Goal: Browse casually

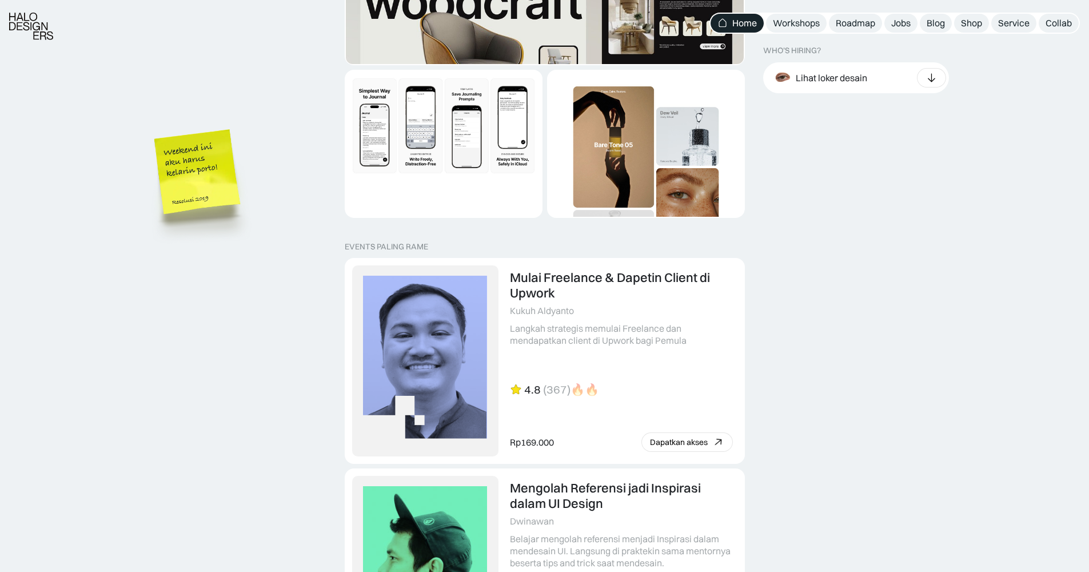
scroll to position [2420, 0]
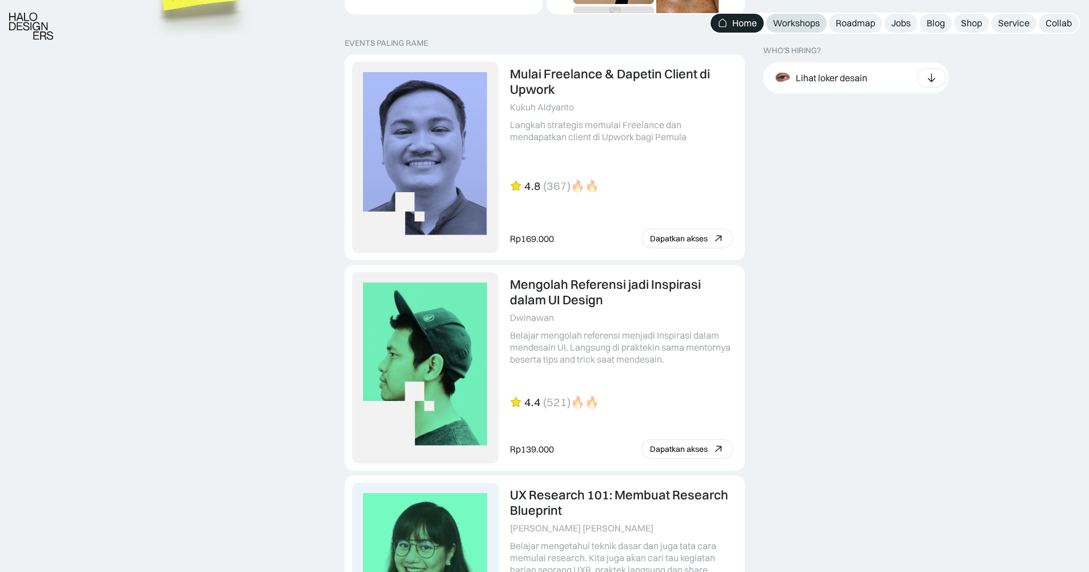
click at [806, 21] on div "Workshops" at bounding box center [796, 23] width 47 height 12
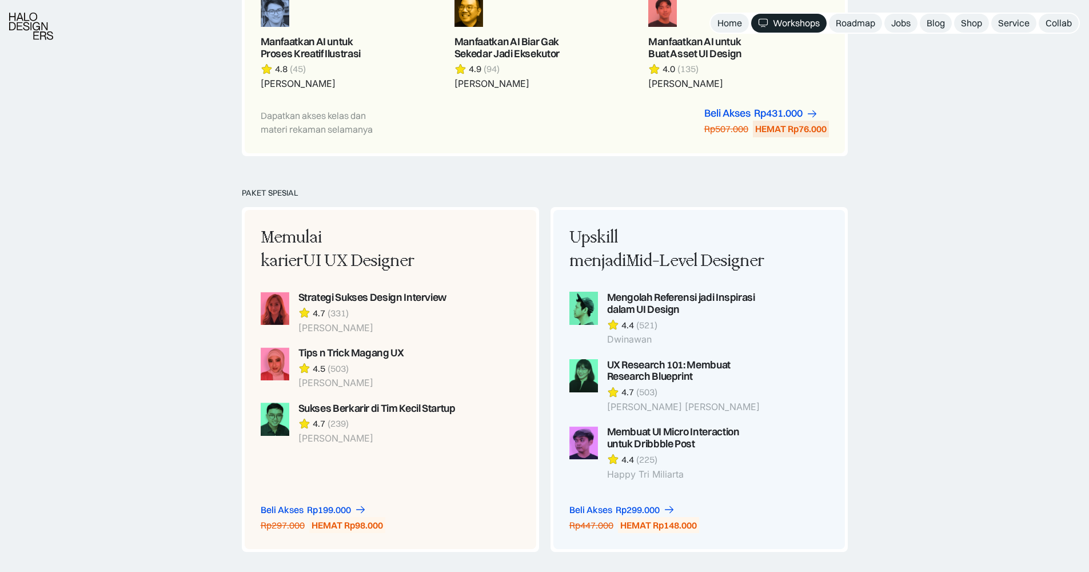
scroll to position [762, 0]
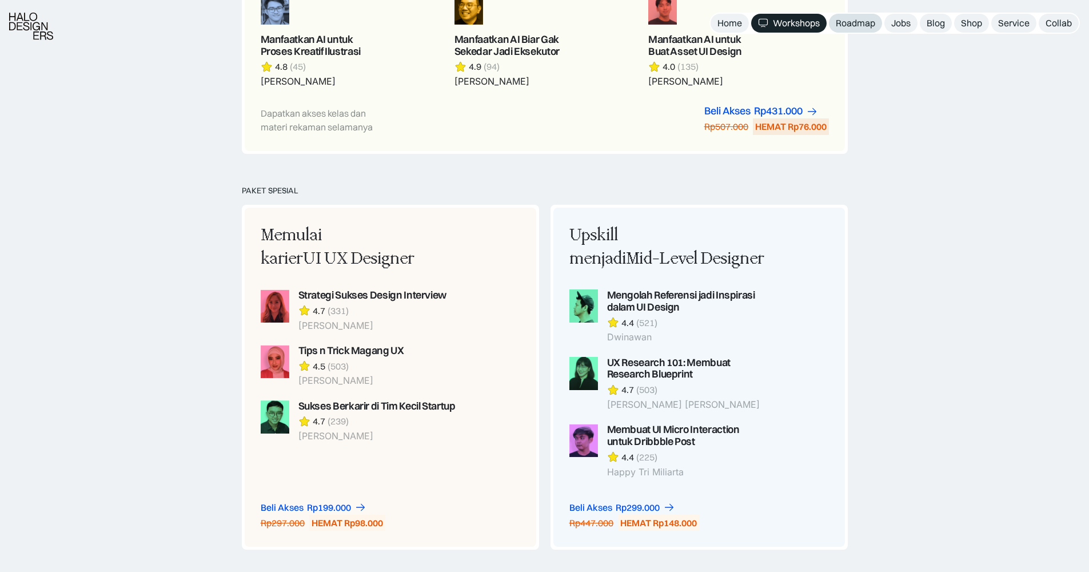
click at [853, 25] on div "Roadmap" at bounding box center [855, 23] width 39 height 12
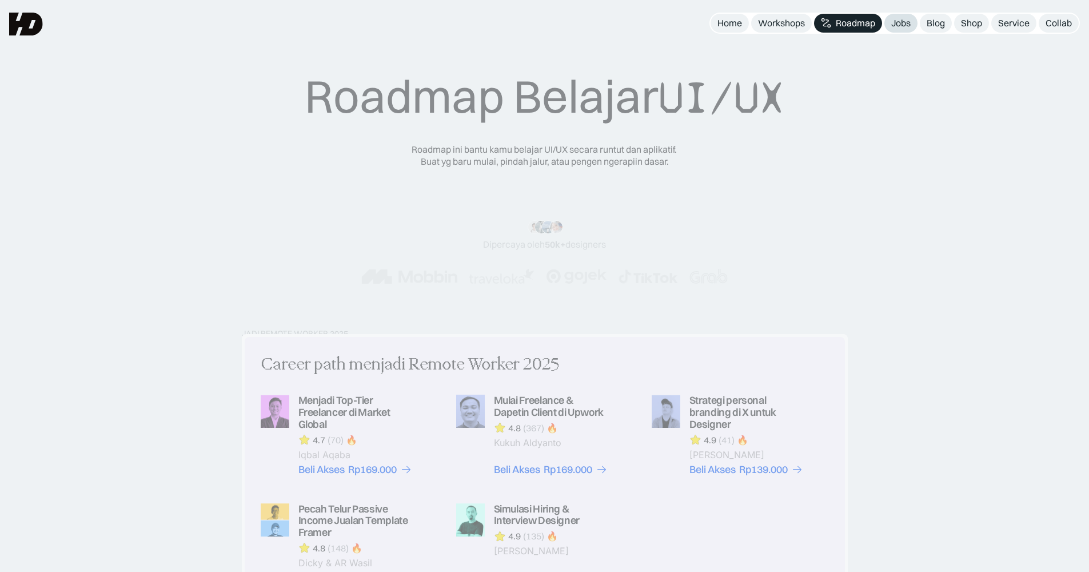
click at [895, 22] on div "Jobs" at bounding box center [900, 23] width 19 height 12
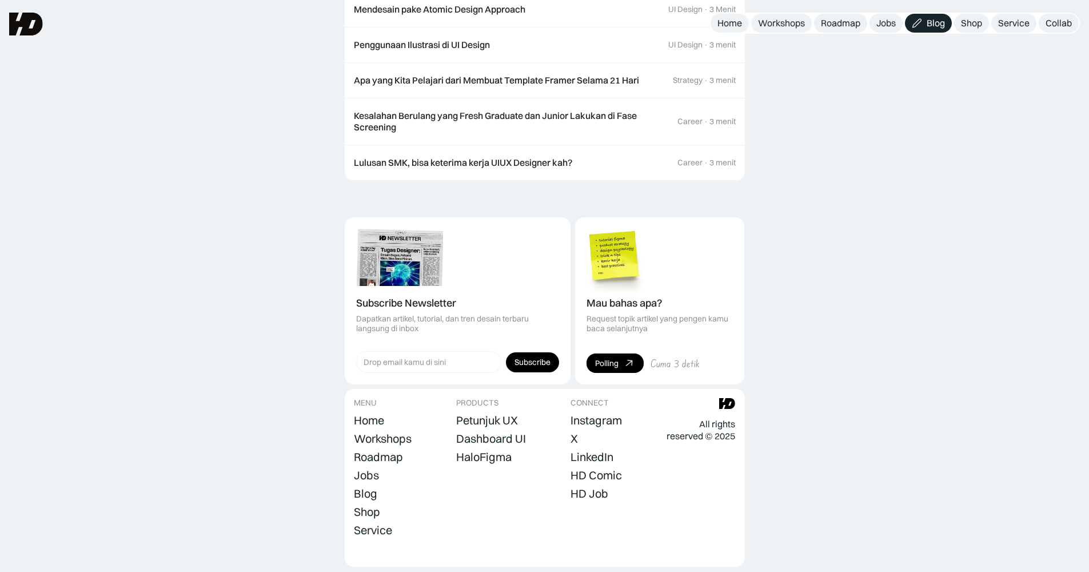
scroll to position [1401, 0]
click at [615, 358] on div "Polling" at bounding box center [606, 363] width 23 height 10
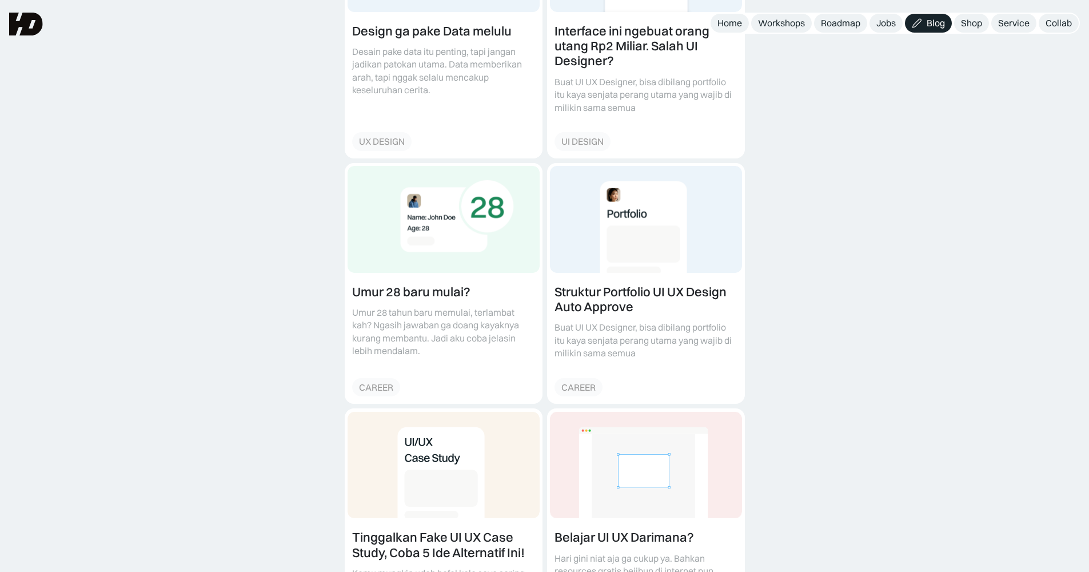
scroll to position [442, 0]
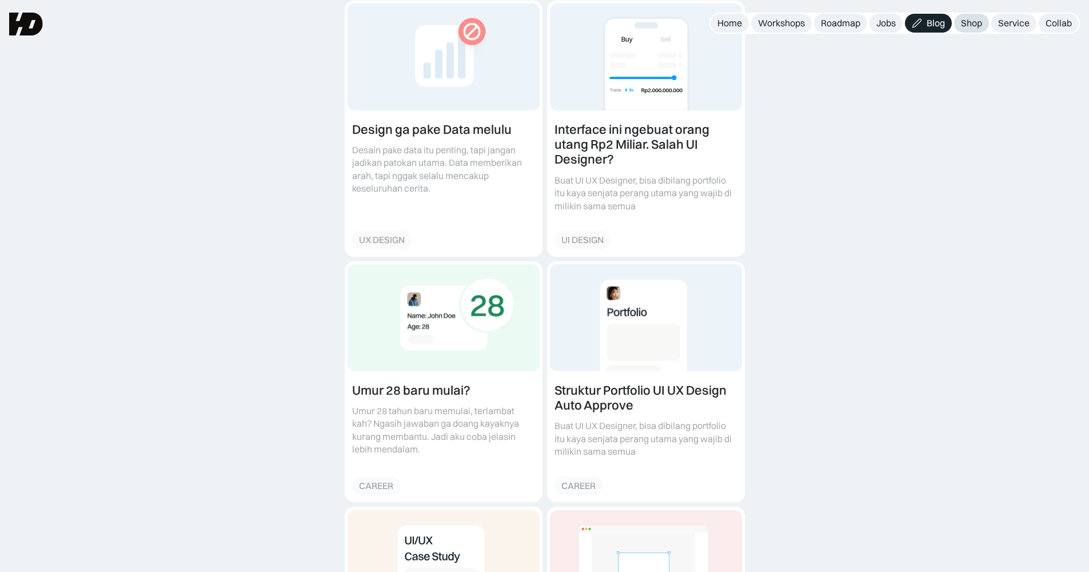
click at [966, 31] on link "Shop" at bounding box center [971, 23] width 35 height 19
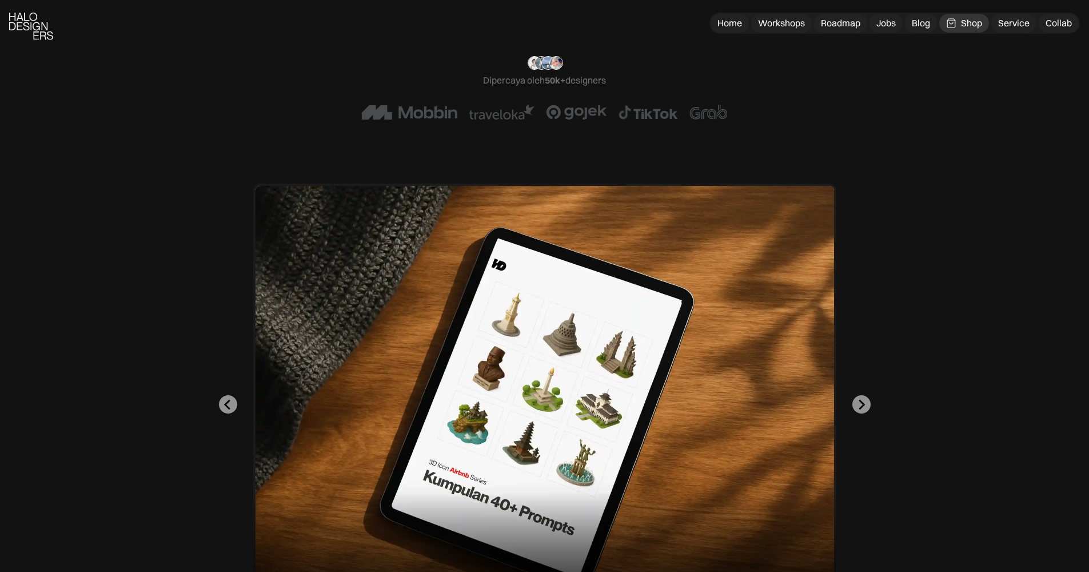
scroll to position [223, 0]
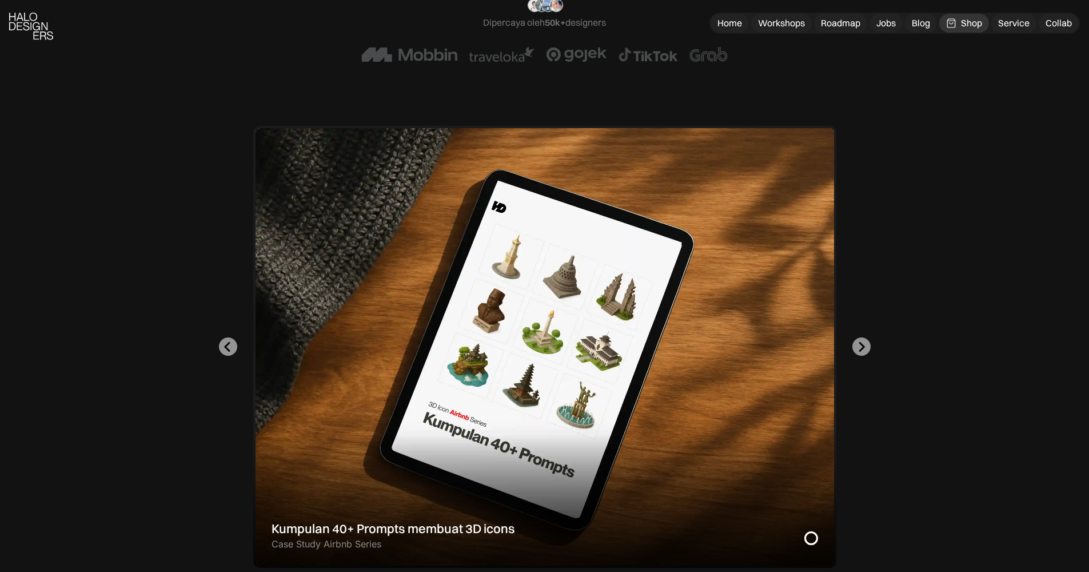
click at [242, 358] on div "Designer x GPT : Cara bikin Gambar Konsisten Pake AI Teknik prompting GPT untuk…" at bounding box center [544, 347] width 997 height 442
click at [241, 354] on div "Designer x GPT : Cara bikin Gambar Konsisten Pake AI Teknik prompting GPT untuk…" at bounding box center [544, 347] width 997 height 442
click at [238, 347] on div "Designer x GPT : Cara bikin Gambar Konsisten Pake AI Teknik prompting GPT untuk…" at bounding box center [544, 347] width 997 height 442
click at [226, 349] on icon "Previous slide" at bounding box center [227, 346] width 11 height 11
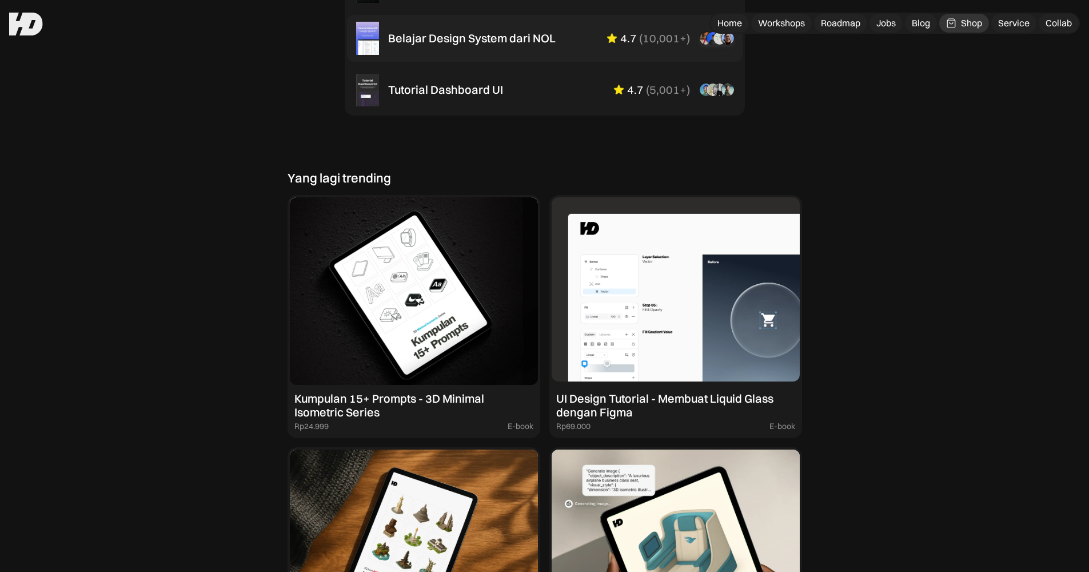
scroll to position [900, 0]
